Goal: Information Seeking & Learning: Understand process/instructions

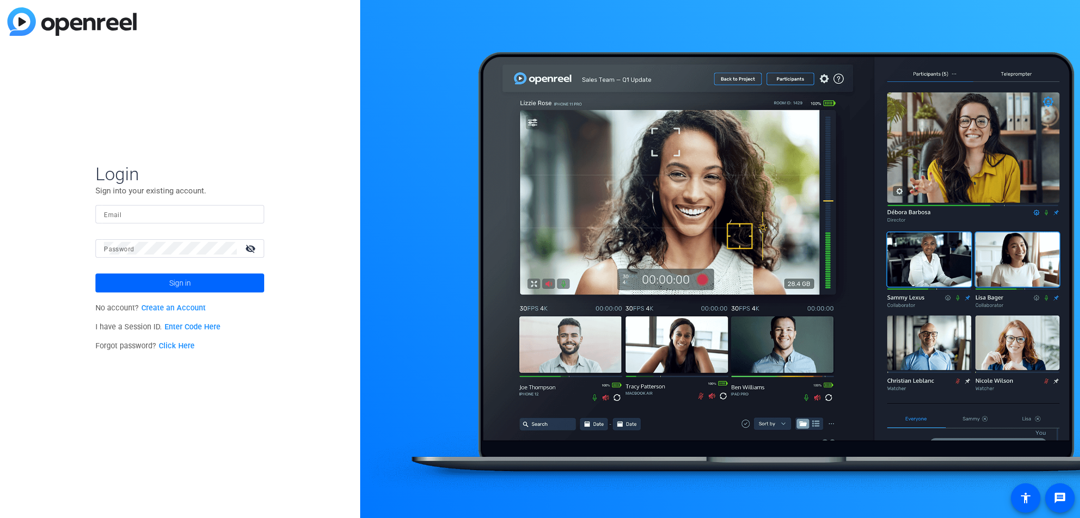
click at [205, 216] on input "Email" at bounding box center [180, 214] width 152 height 13
type input "[PERSON_NAME][EMAIL_ADDRESS][PERSON_NAME][DOMAIN_NAME]"
click at [105, 249] on mat-label "Password" at bounding box center [119, 249] width 30 height 7
drag, startPoint x: 132, startPoint y: 256, endPoint x: 128, endPoint y: 251, distance: 7.5
click at [132, 256] on div "Password visibility_off" at bounding box center [184, 248] width 160 height 18
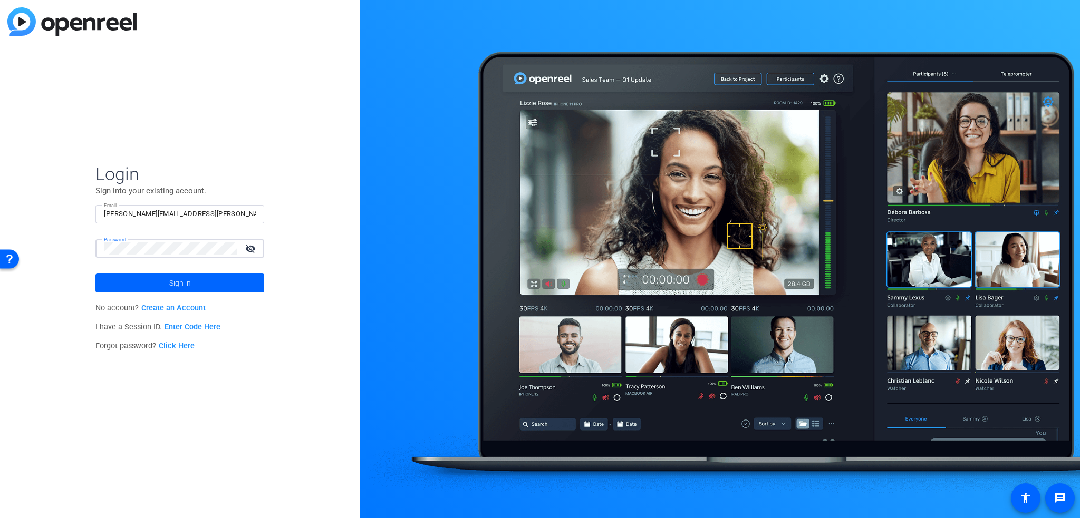
click at [95, 274] on button "Sign in" at bounding box center [179, 283] width 169 height 19
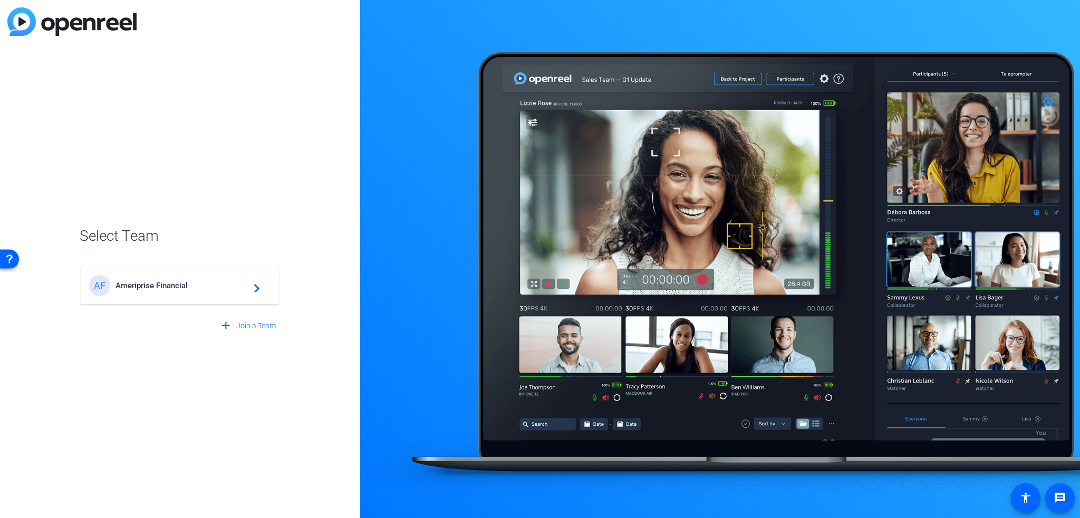
click at [188, 295] on div "AF Ameriprise Financial navigate_next" at bounding box center [179, 285] width 181 height 21
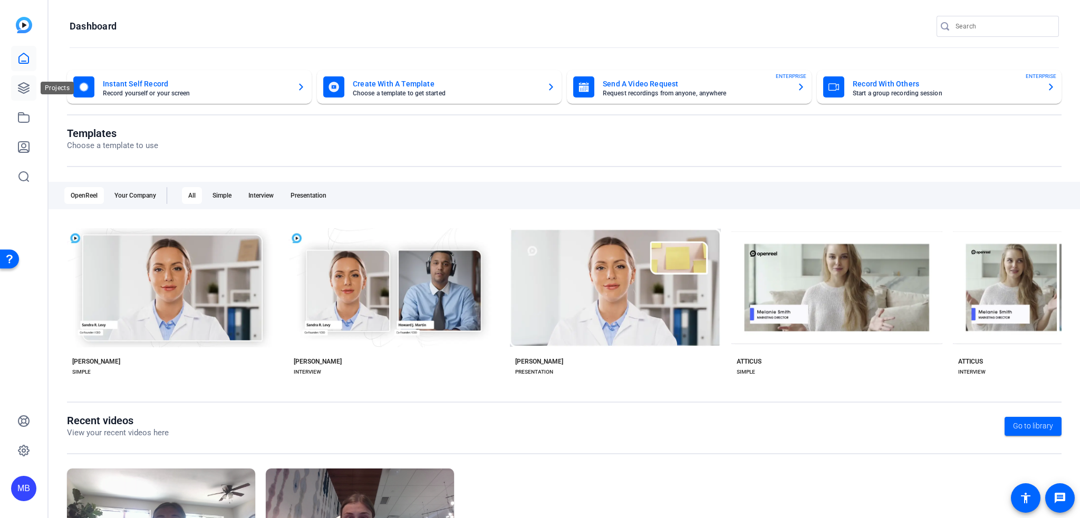
click at [25, 84] on icon at bounding box center [23, 88] width 13 height 13
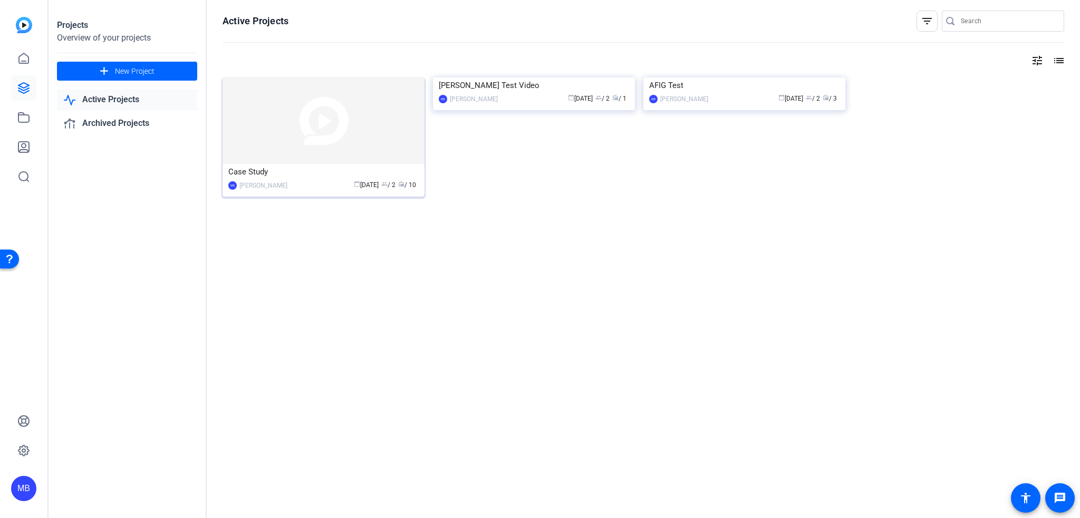
click at [255, 142] on img at bounding box center [324, 121] width 202 height 87
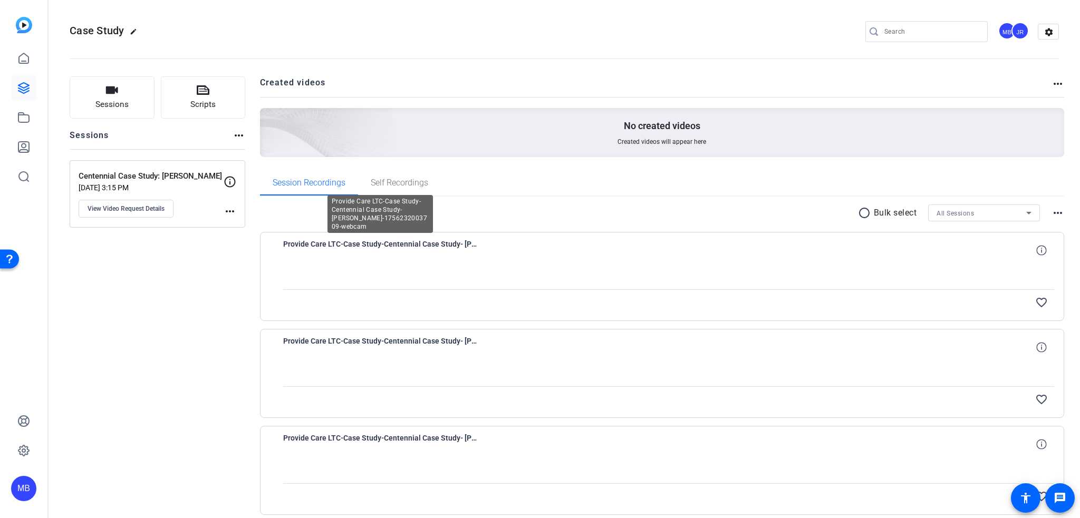
click at [434, 248] on span "Provide Care LTC-Case Study-Centennial Case Study- [PERSON_NAME]-1756232003709-…" at bounding box center [380, 250] width 195 height 25
click at [519, 256] on div "Provide Care LTC-Case Study-Centennial Case Study- [PERSON_NAME]-1756232003709-…" at bounding box center [669, 250] width 772 height 25
click at [497, 292] on div "favorite_border" at bounding box center [669, 302] width 772 height 25
click at [363, 188] on div "Self Recordings" at bounding box center [399, 182] width 83 height 25
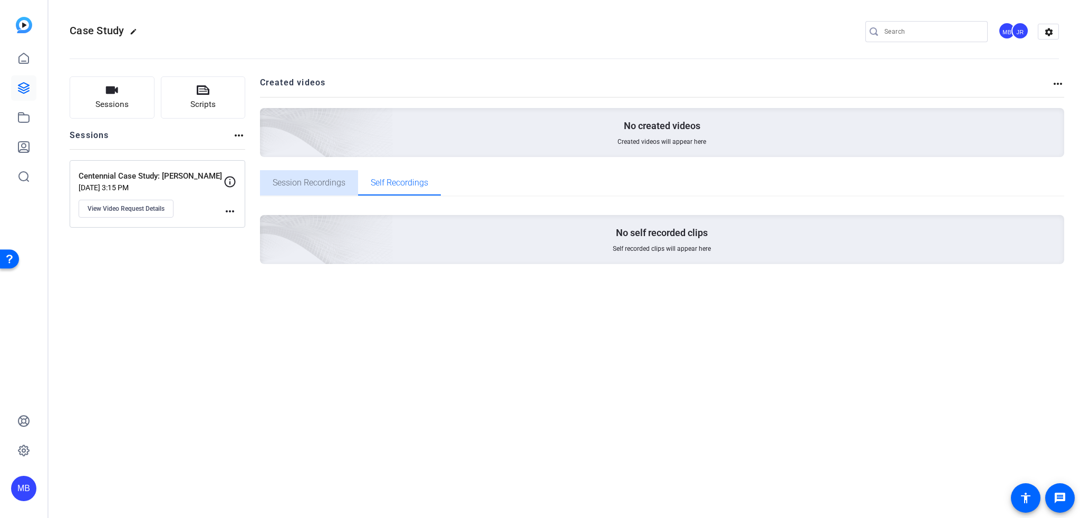
click at [335, 184] on span "Session Recordings" at bounding box center [309, 183] width 73 height 8
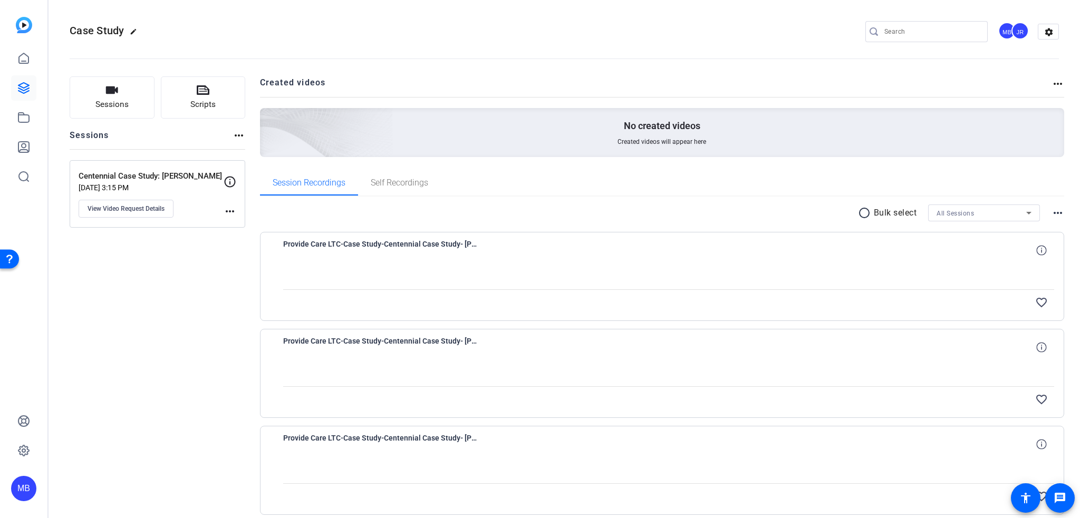
click at [340, 234] on div "Provide Care LTC-Case Study-Centennial Case Study- [PERSON_NAME]-1756232003709-…" at bounding box center [662, 276] width 805 height 89
click at [332, 246] on span "Provide Care LTC-Case Study-Centennial Case Study- [PERSON_NAME]-1756232003709-…" at bounding box center [380, 250] width 195 height 25
click at [1036, 251] on icon at bounding box center [1041, 250] width 10 height 10
click at [936, 242] on div "1080P 0 secs 0bytes 30fps close" at bounding box center [995, 250] width 119 height 25
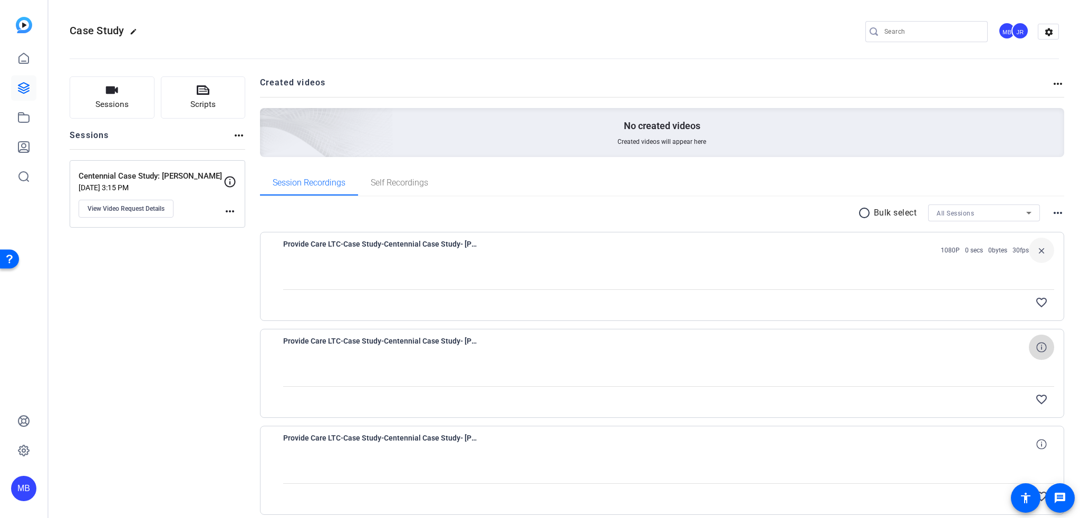
click at [1029, 341] on span at bounding box center [1041, 347] width 25 height 25
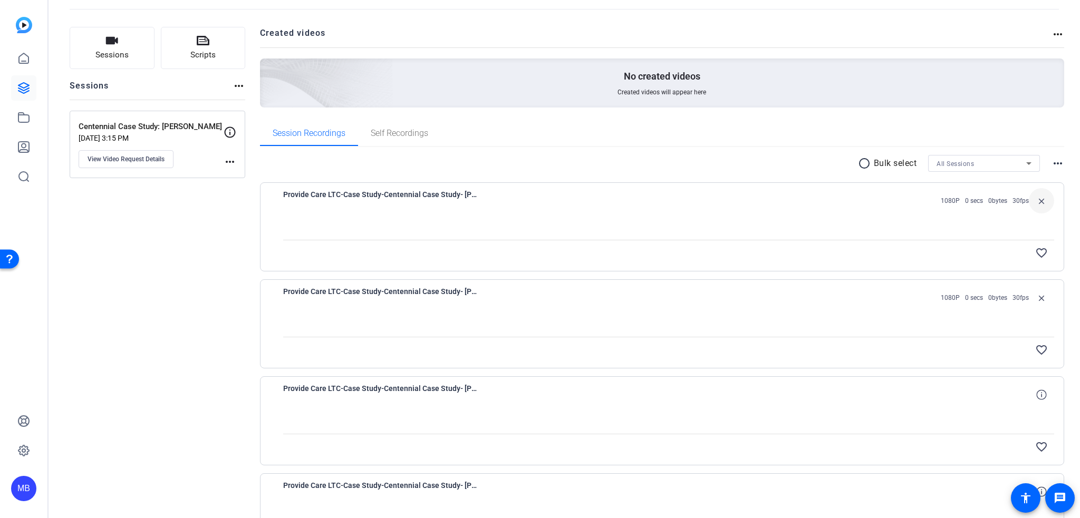
scroll to position [105, 0]
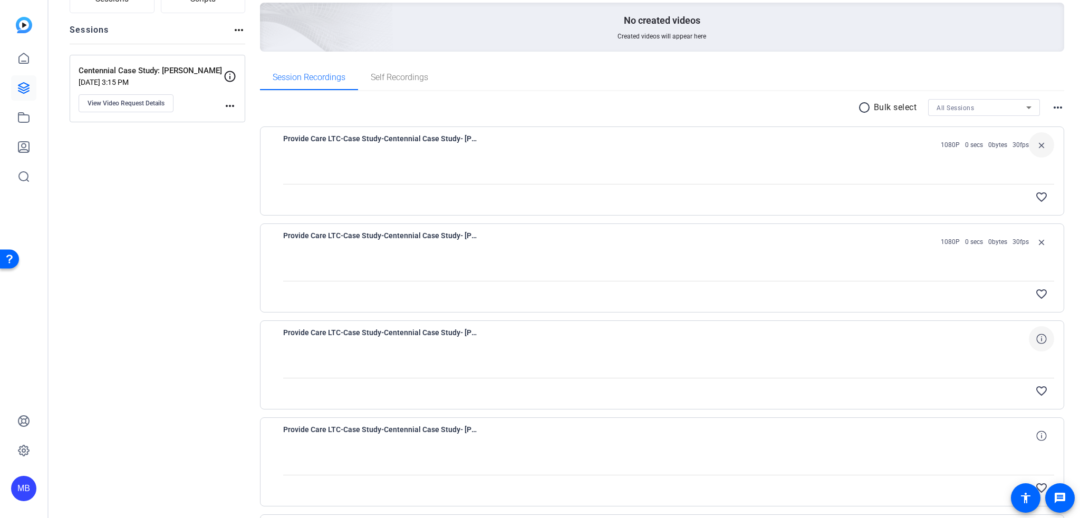
click at [1037, 337] on icon at bounding box center [1041, 339] width 10 height 10
click at [1031, 428] on span at bounding box center [1041, 436] width 25 height 25
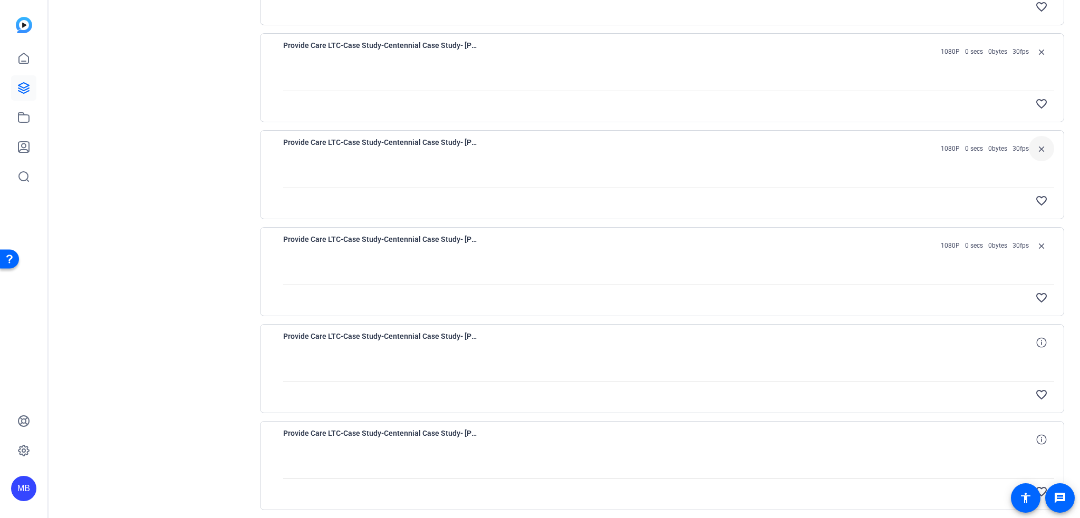
scroll to position [316, 0]
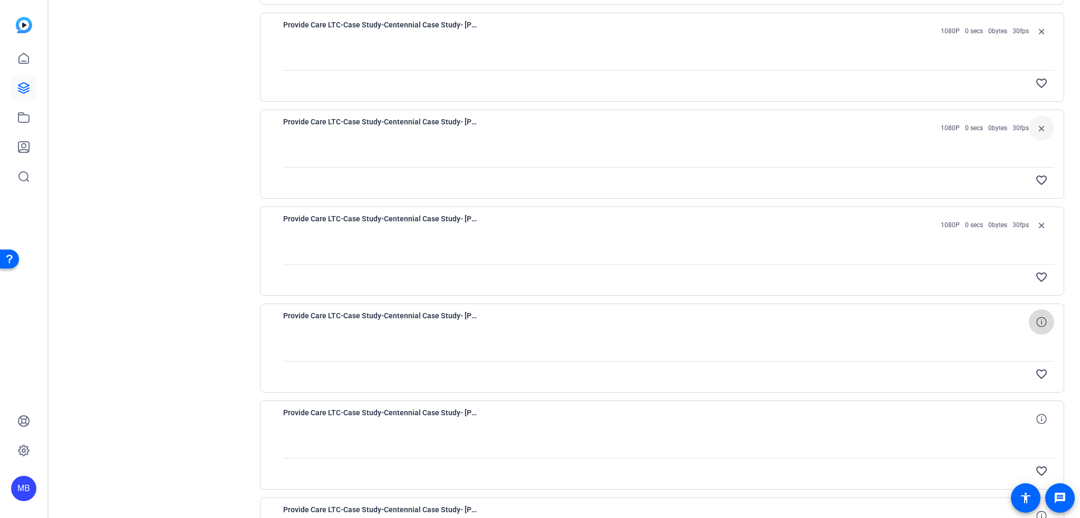
click at [1036, 324] on icon at bounding box center [1041, 322] width 10 height 10
click at [1036, 416] on icon at bounding box center [1041, 419] width 10 height 10
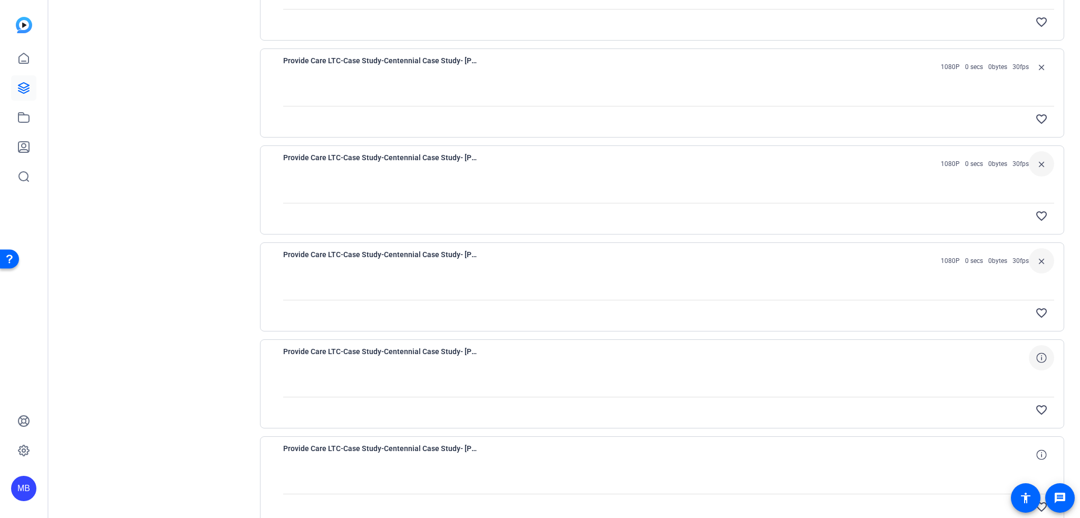
click at [1039, 353] on icon at bounding box center [1041, 358] width 10 height 10
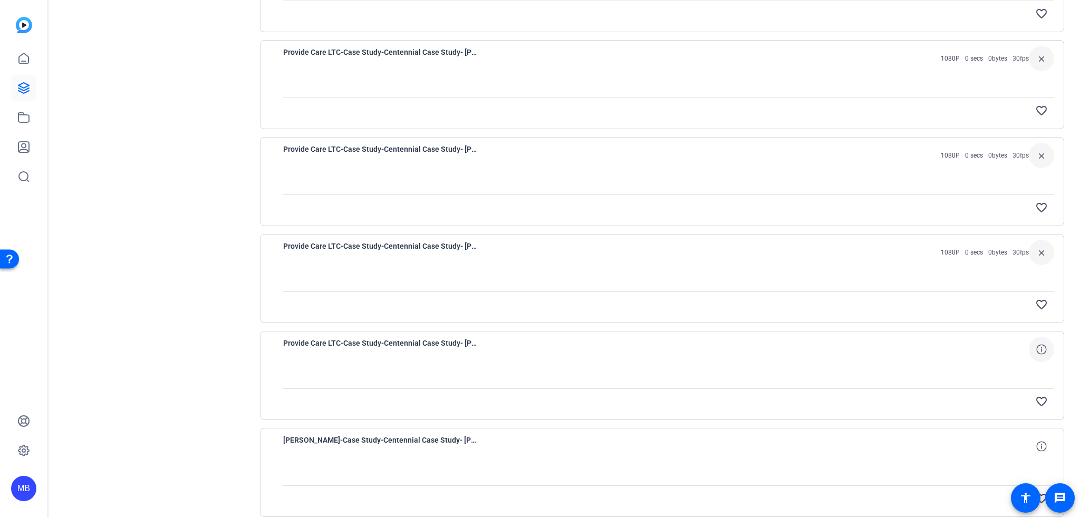
click at [1039, 351] on icon at bounding box center [1041, 349] width 10 height 10
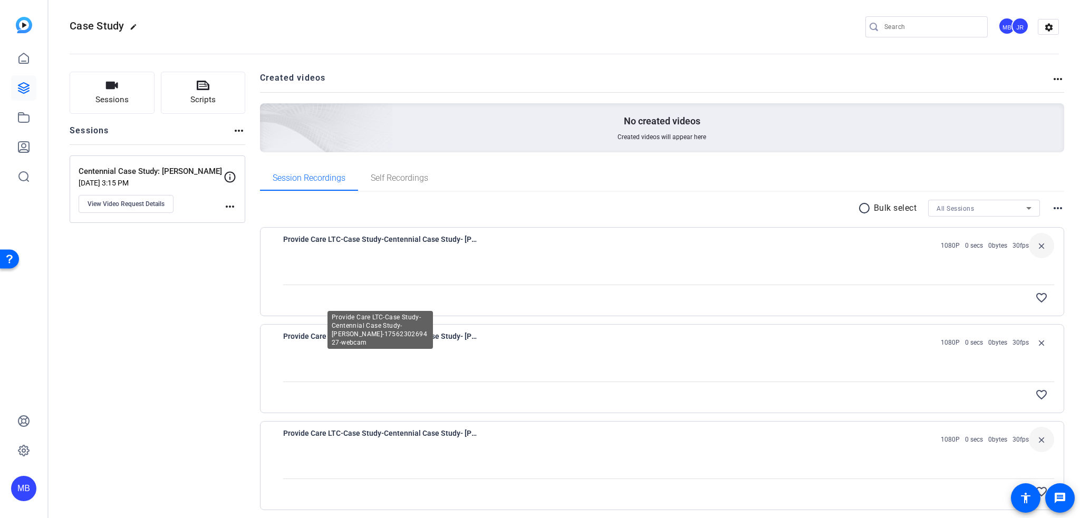
scroll to position [0, 0]
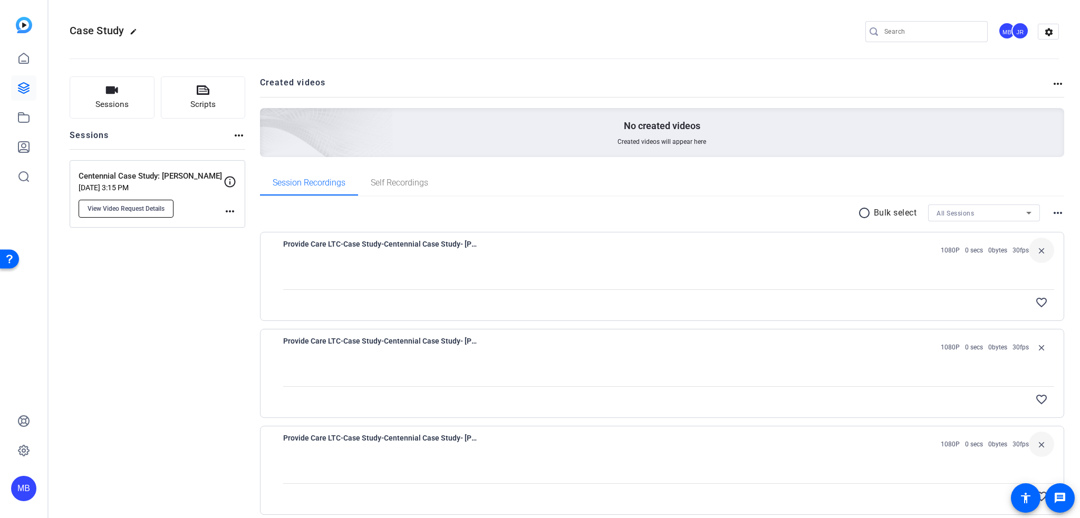
click at [146, 212] on span "View Video Request Details" at bounding box center [126, 209] width 77 height 8
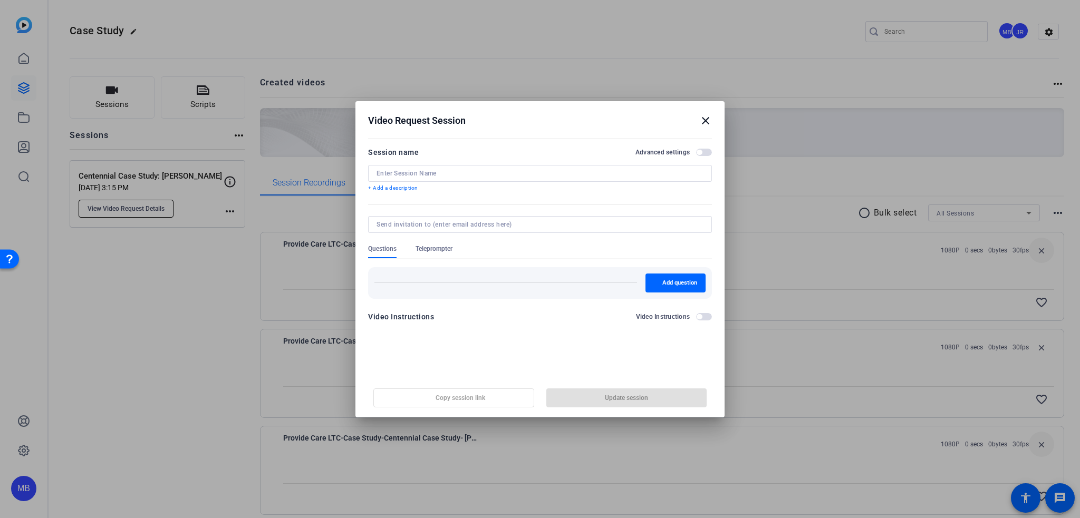
type input "Centennial Case Study: [PERSON_NAME]"
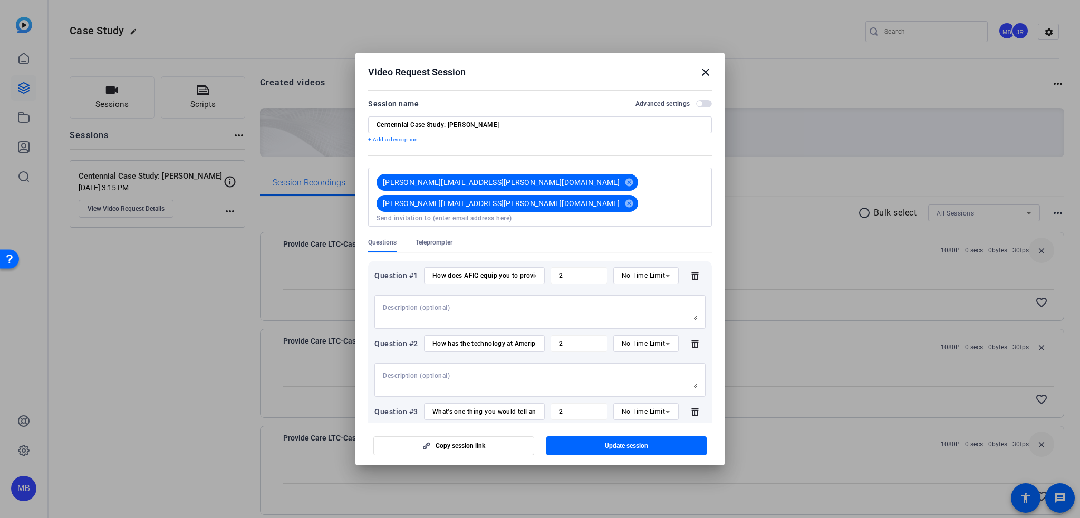
click at [709, 68] on mat-icon "close" at bounding box center [705, 72] width 13 height 13
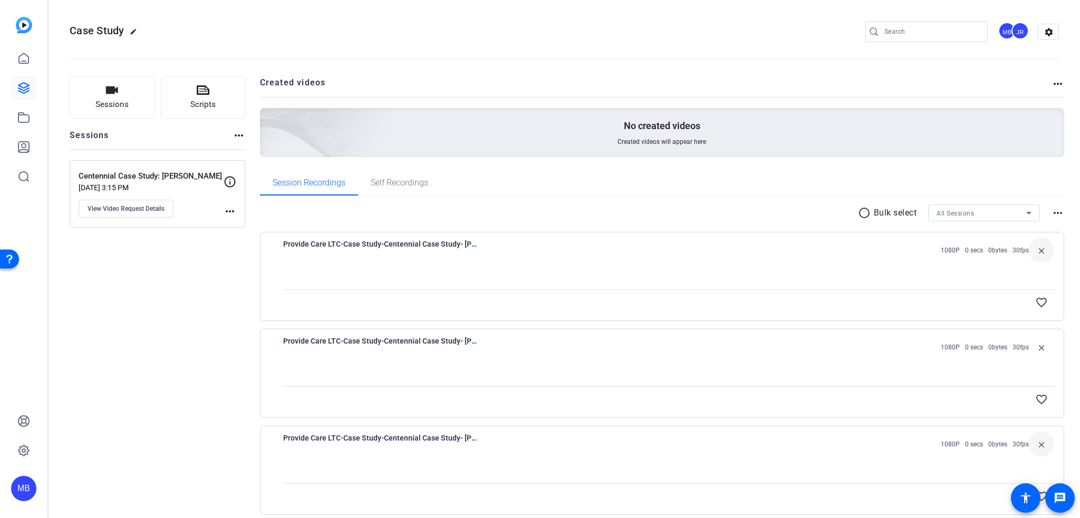
click at [470, 237] on div "Provide Care LTC-Case Study-Centennial Case Study- [PERSON_NAME]-1756232003709-…" at bounding box center [662, 276] width 805 height 89
click at [846, 263] on div at bounding box center [669, 276] width 772 height 26
click at [452, 272] on div at bounding box center [669, 276] width 772 height 26
click at [117, 208] on span "View Video Request Details" at bounding box center [126, 209] width 77 height 8
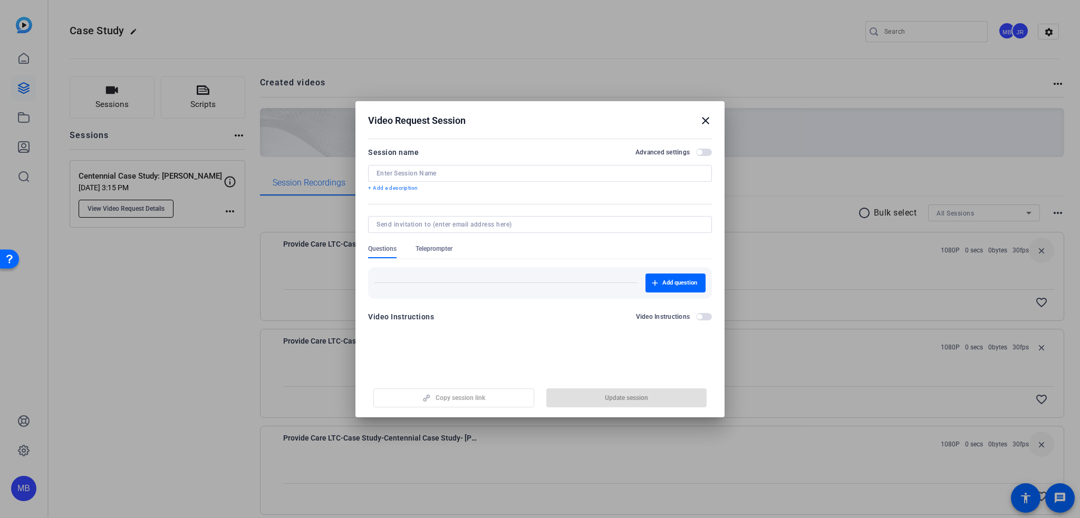
type input "Centennial Case Study: [PERSON_NAME]"
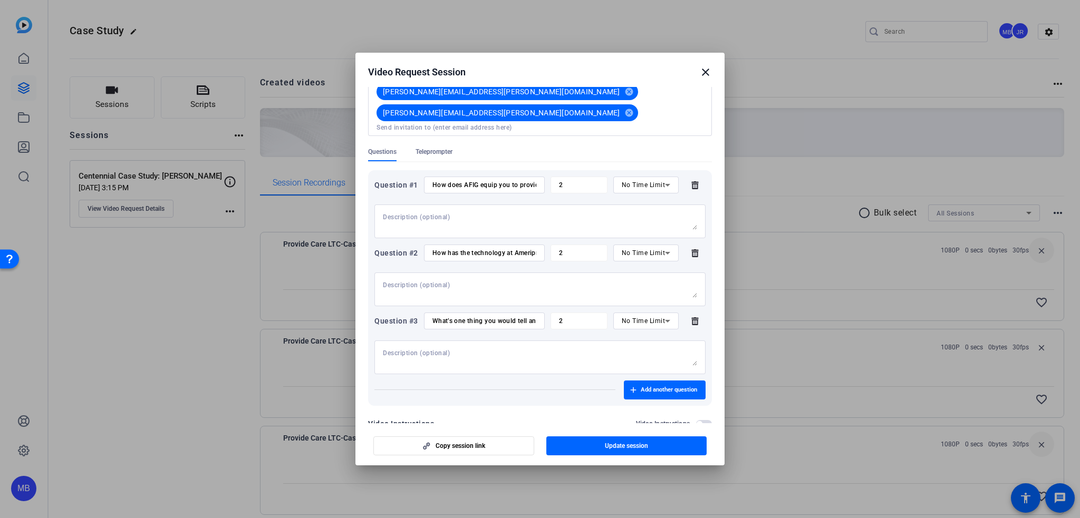
scroll to position [93, 0]
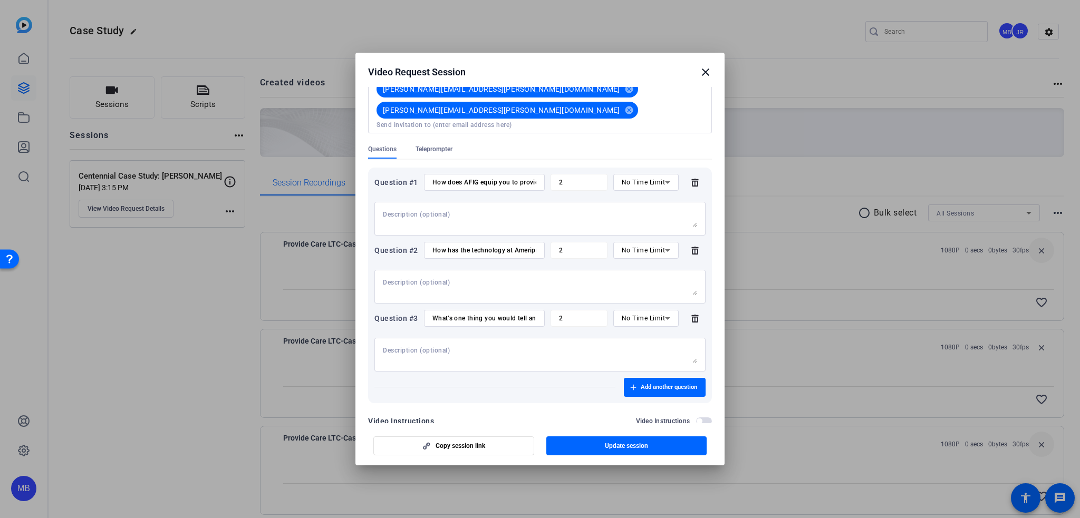
click at [709, 72] on mat-icon "close" at bounding box center [705, 72] width 13 height 13
